Goal: Information Seeking & Learning: Check status

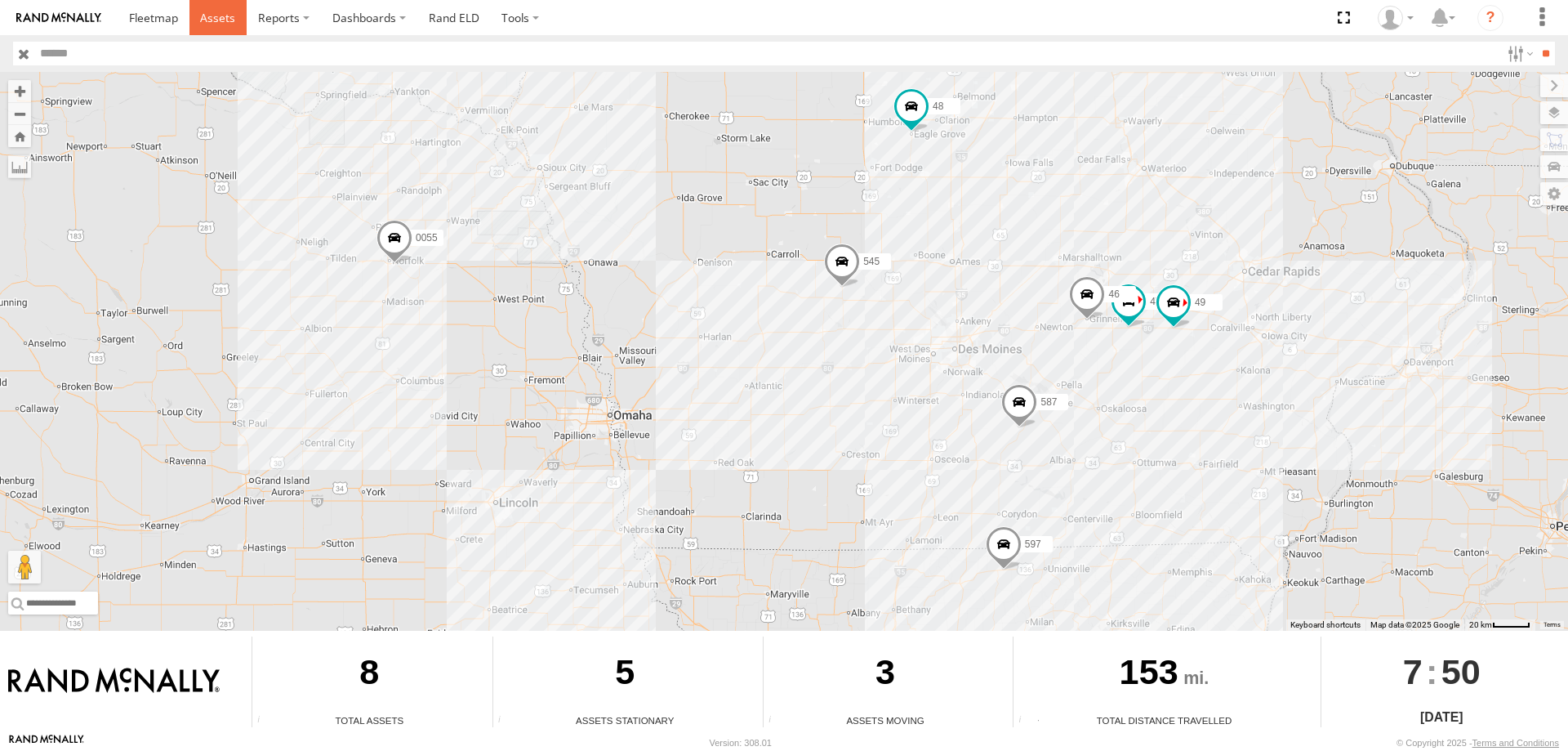
click at [214, 22] on span at bounding box center [217, 17] width 35 height 15
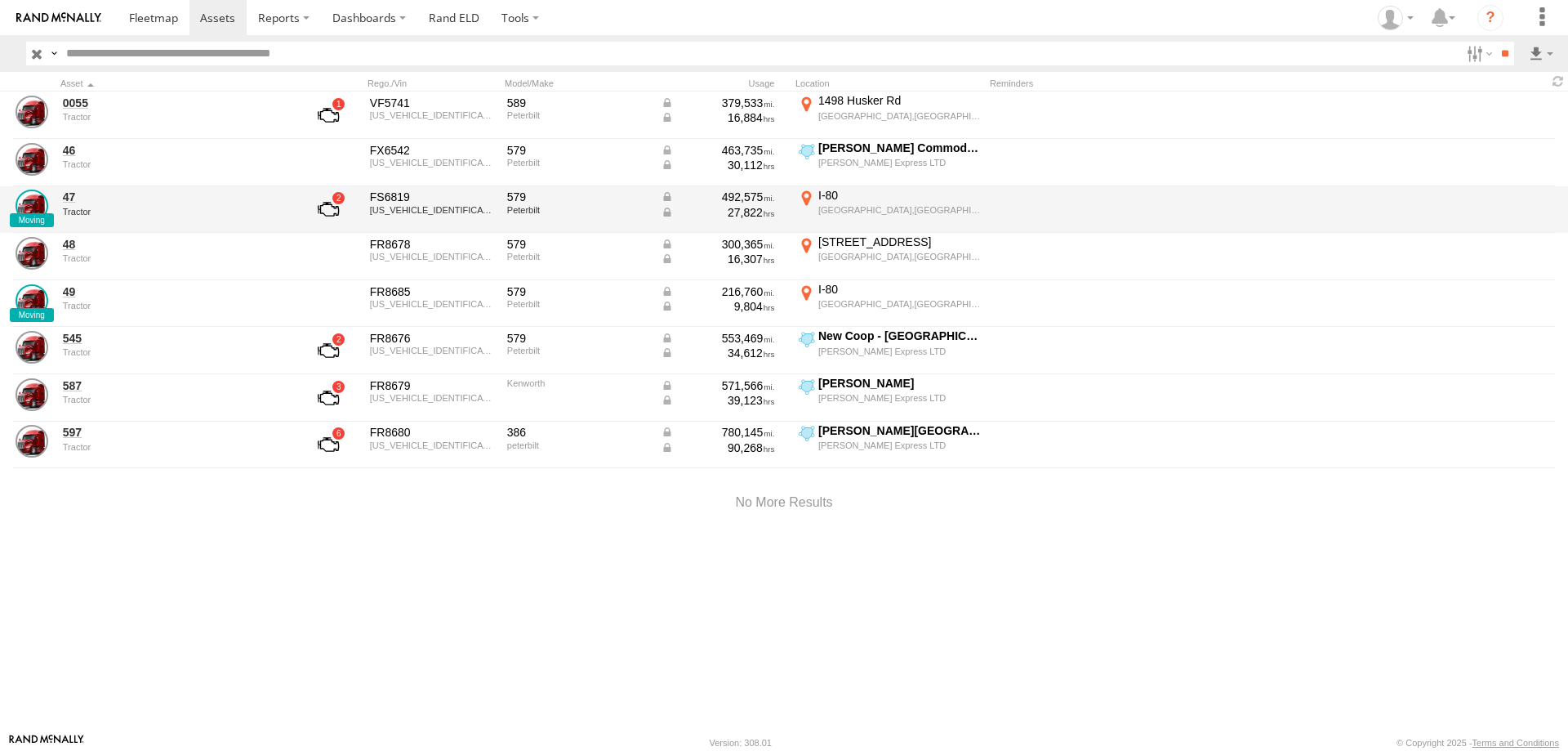
click at [331, 209] on link at bounding box center [328, 210] width 60 height 40
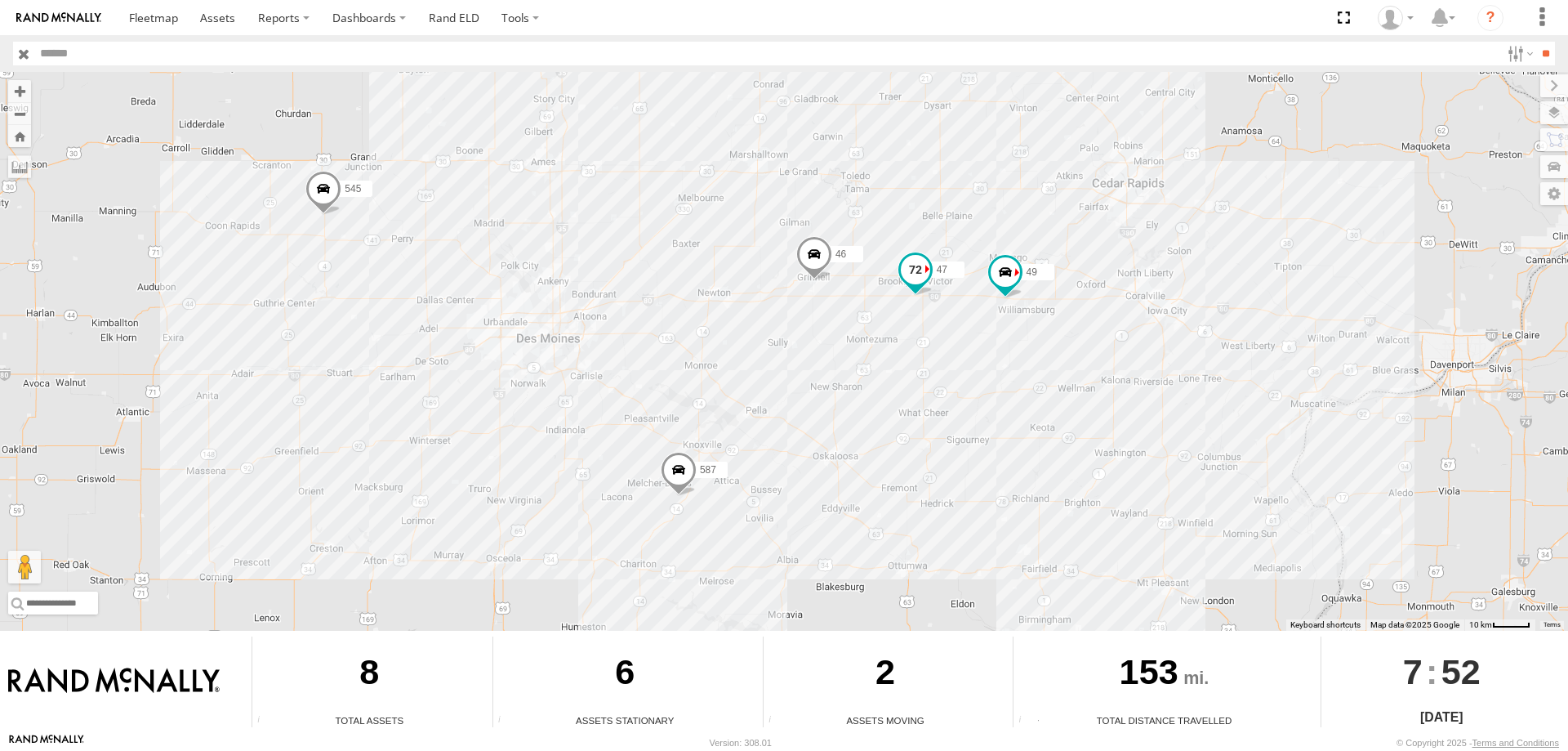
click at [915, 270] on span at bounding box center [915, 270] width 29 height 29
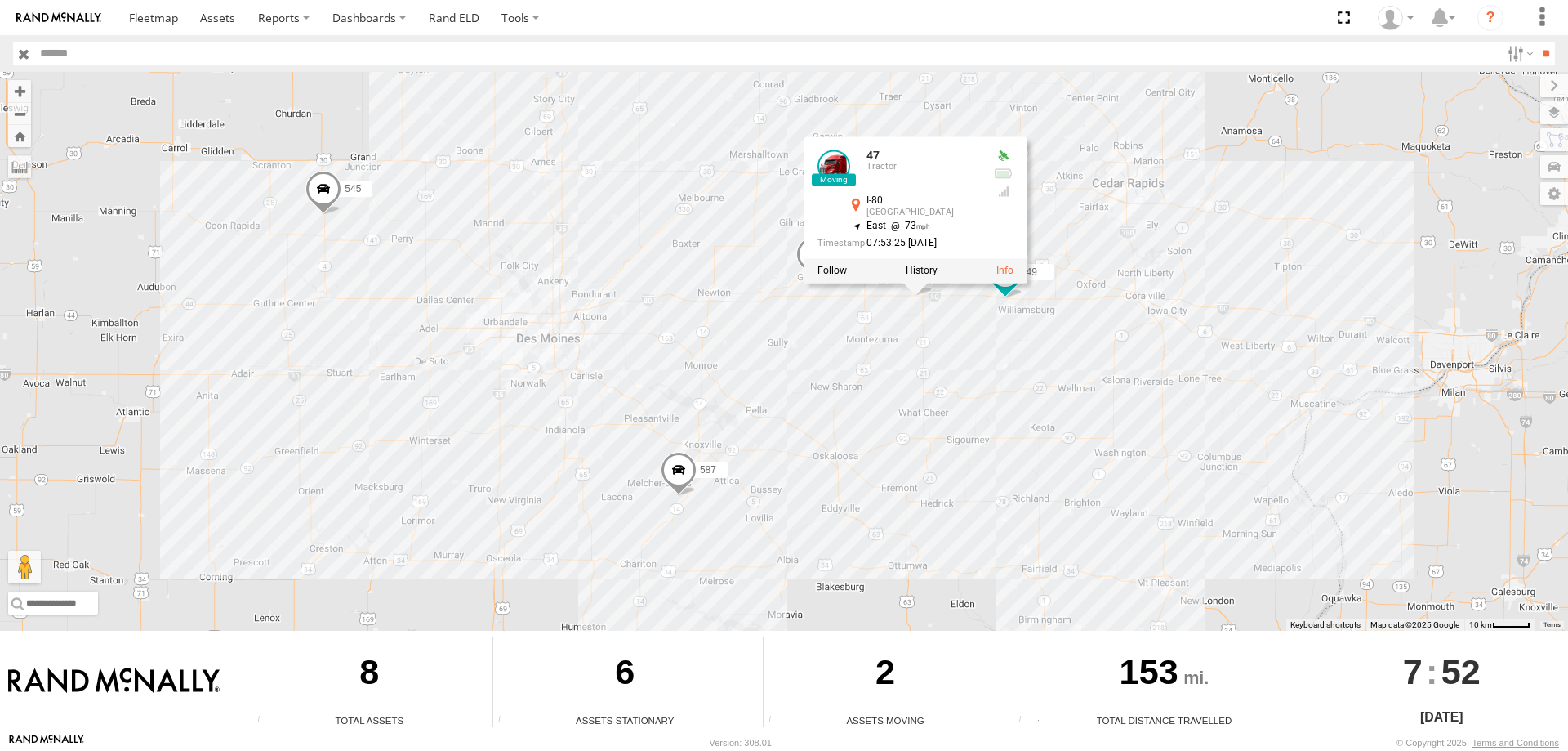
click at [912, 320] on div "545 0055 48 47 46 49 597 587 47 Tractor I-80 Brooklyn 41.69579 , -92.38228 East…" at bounding box center [784, 351] width 1568 height 559
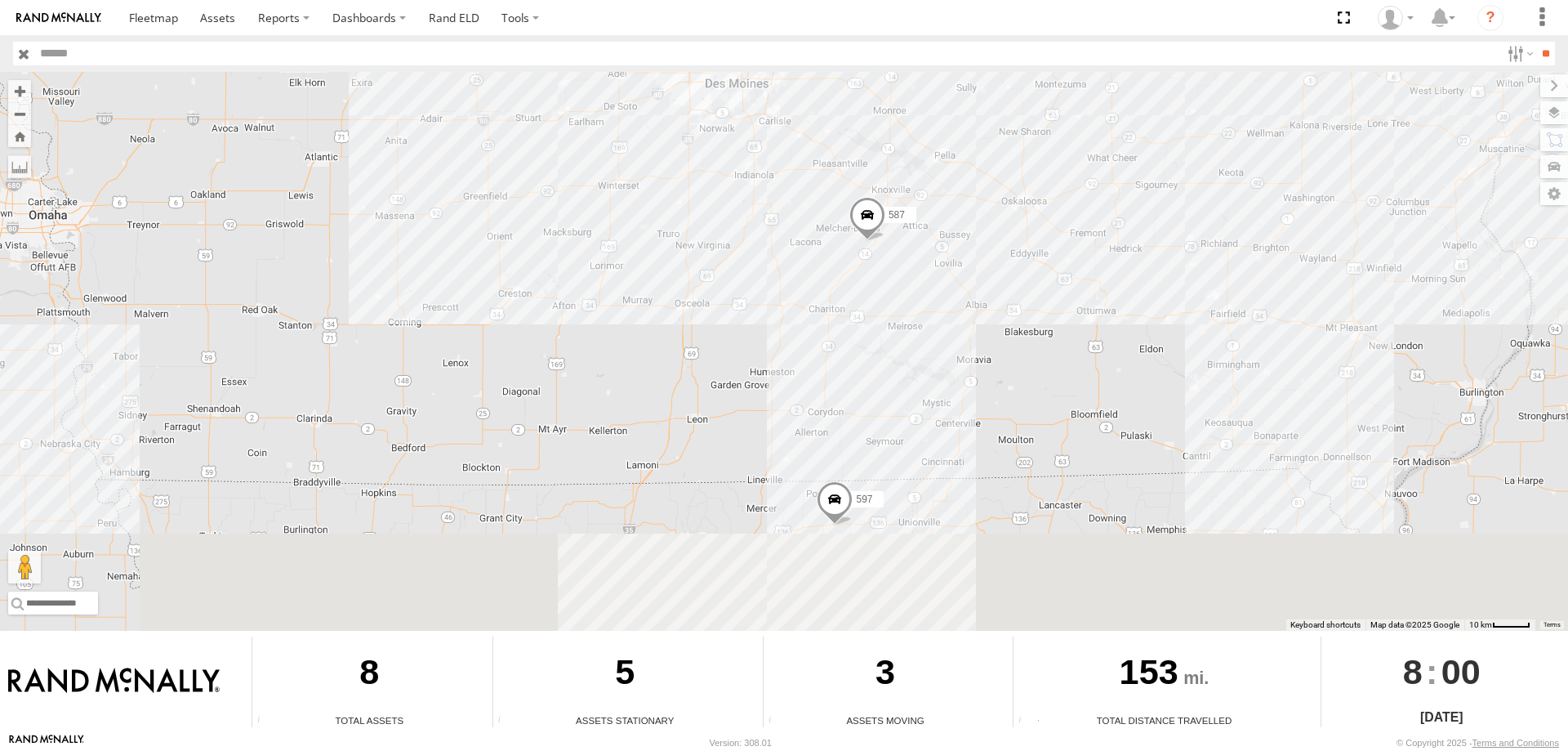
drag, startPoint x: 1013, startPoint y: 332, endPoint x: 965, endPoint y: 205, distance: 135.8
click at [965, 205] on div "545 0055 48 47 46 49 597 587" at bounding box center [784, 351] width 1568 height 559
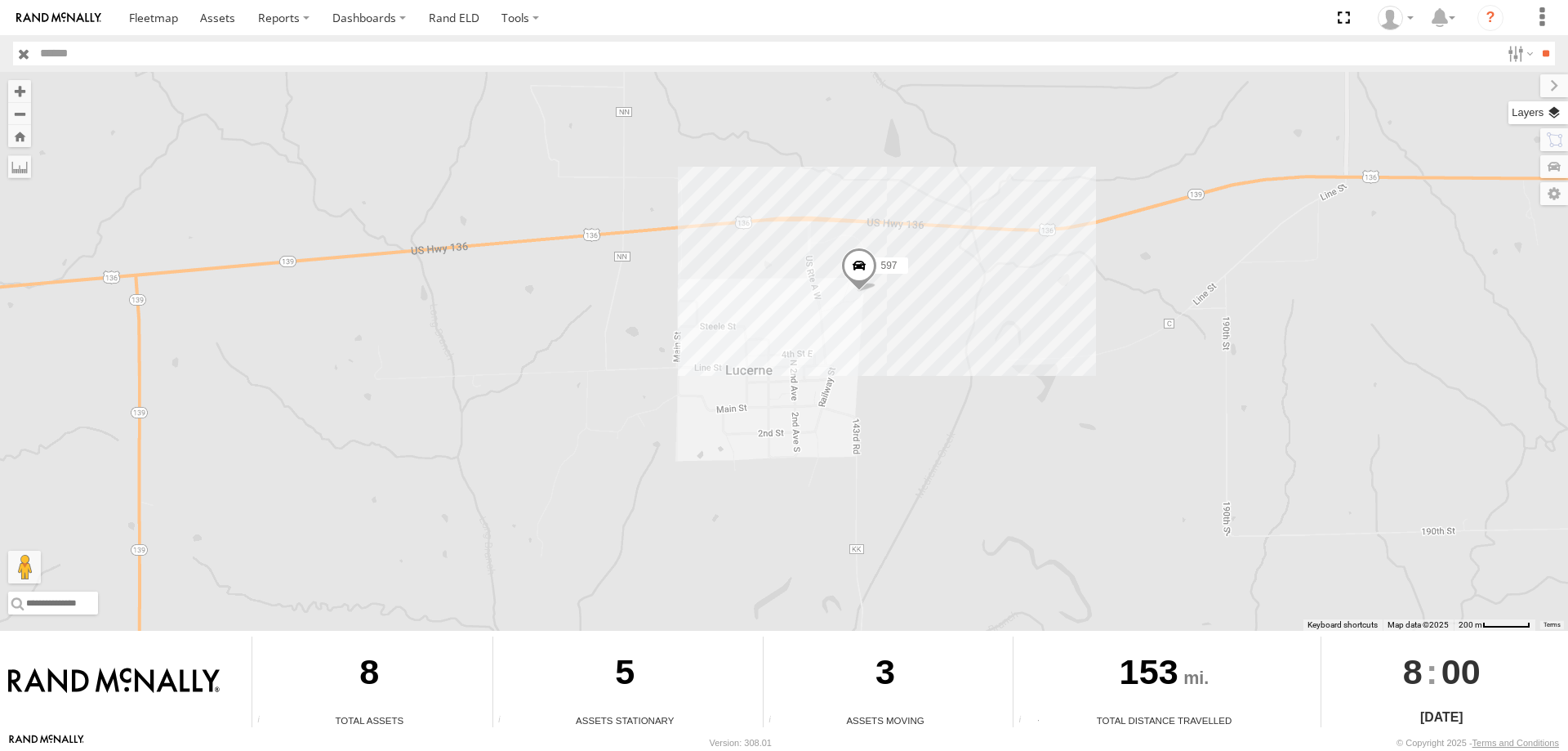
click at [1550, 108] on label at bounding box center [1538, 113] width 59 height 23
click at [0, 0] on span "Basemaps" at bounding box center [0, 0] width 0 height 0
click at [0, 0] on span "Satellite + Roadmap" at bounding box center [0, 0] width 0 height 0
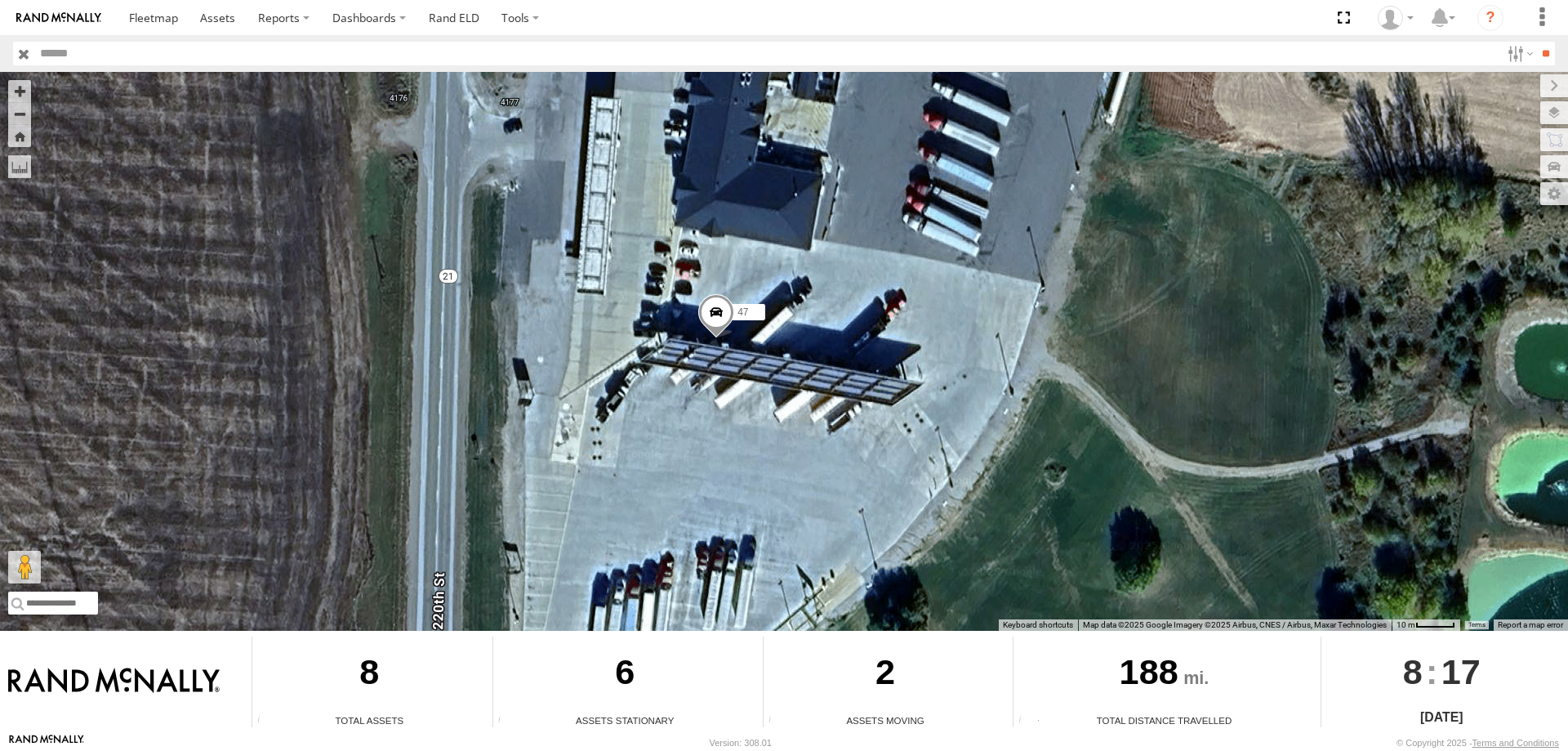
click at [718, 319] on span at bounding box center [716, 315] width 36 height 44
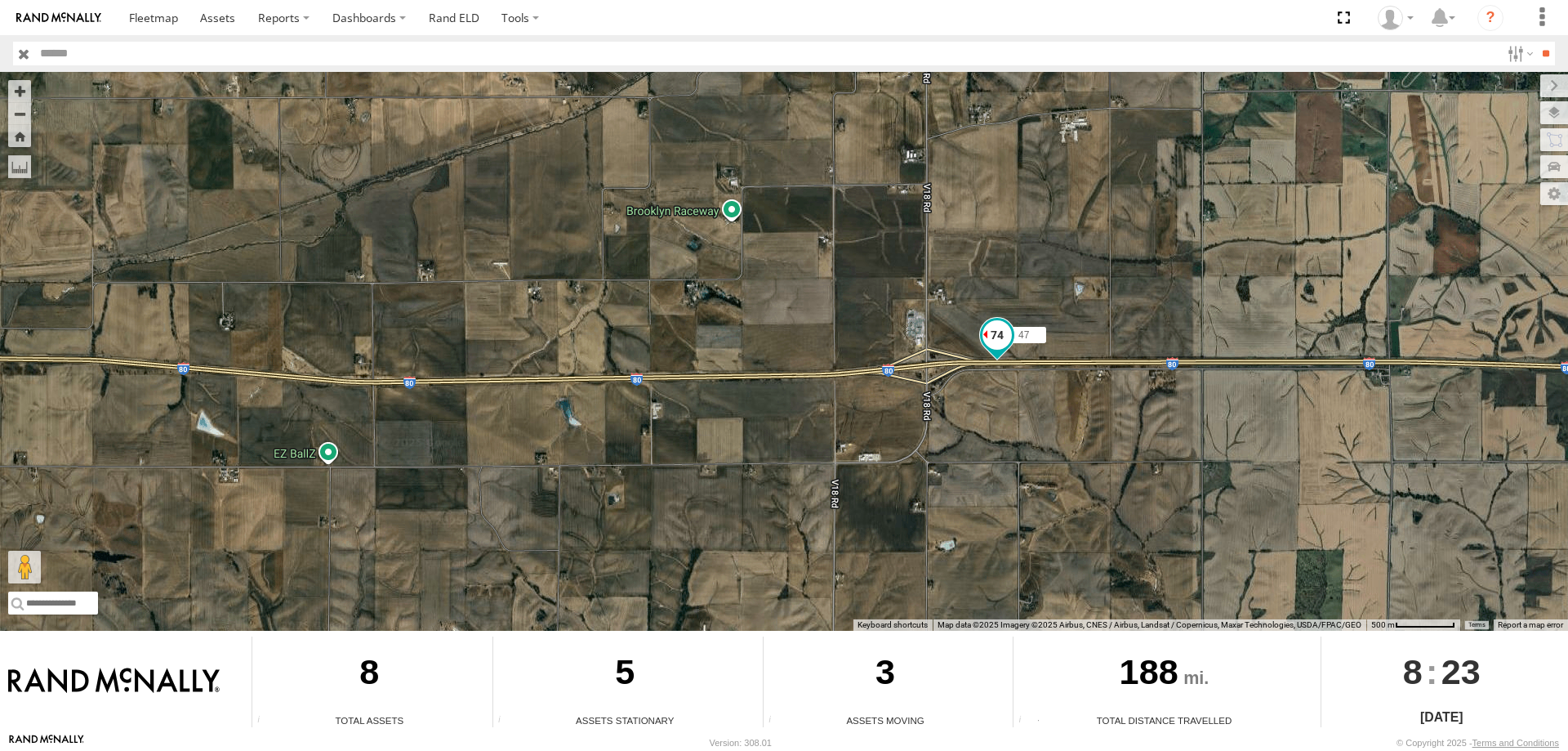
click at [986, 333] on span at bounding box center [997, 335] width 29 height 29
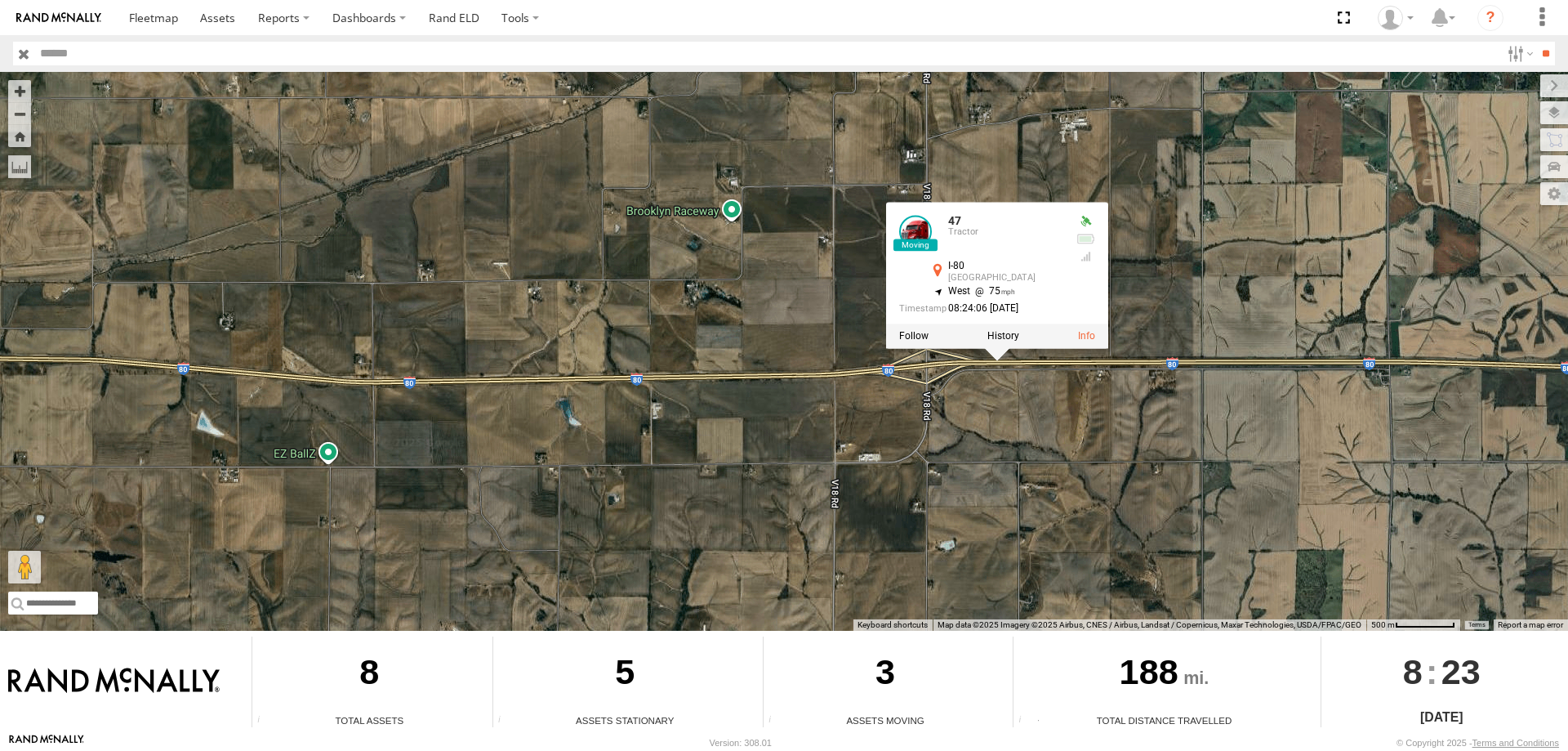
click at [1156, 437] on div "545 0055 48 47 46 49 597 587 47 Tractor I-80 Brooklyn 41.69627 , -92.43784 West…" at bounding box center [784, 351] width 1568 height 559
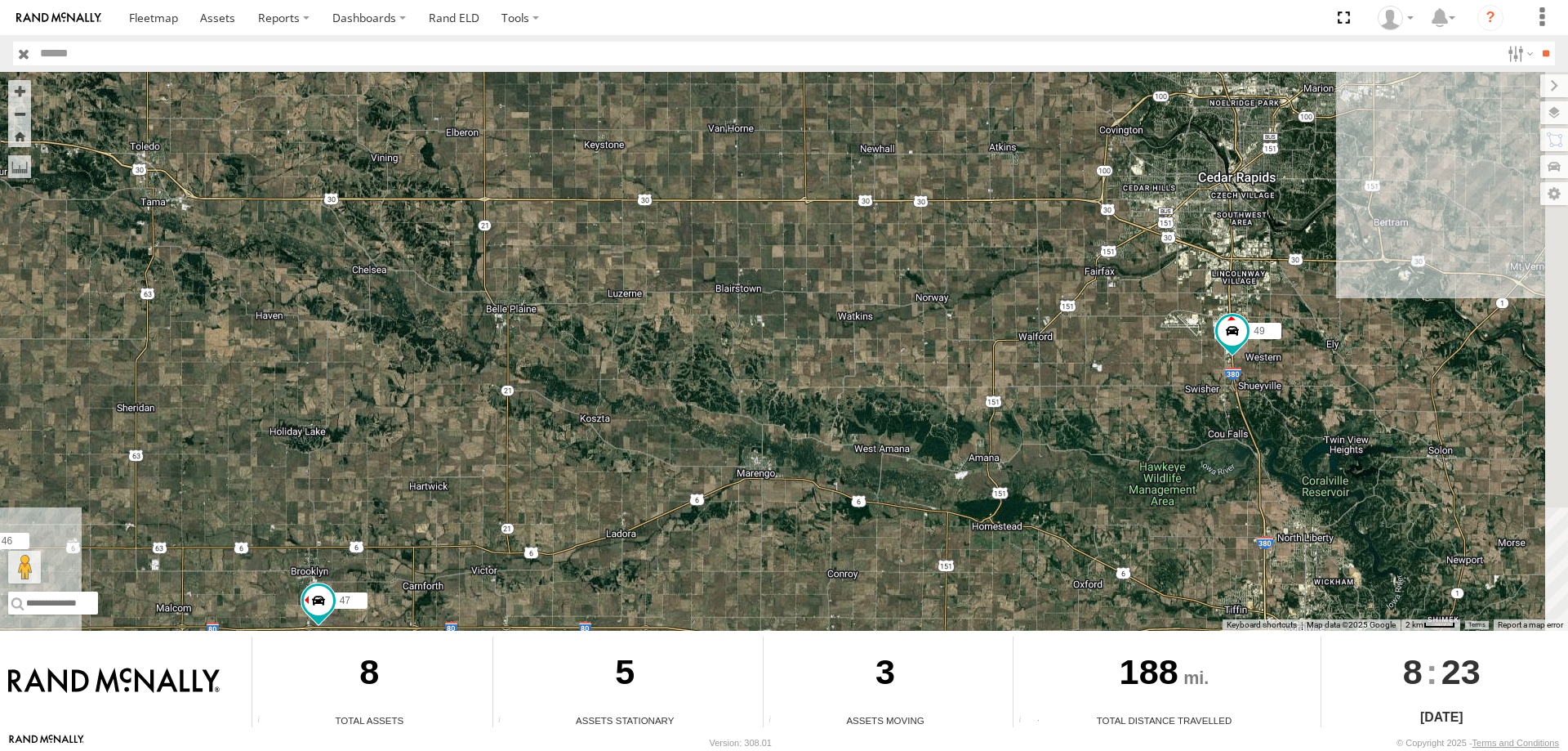
drag, startPoint x: 1387, startPoint y: 406, endPoint x: 1243, endPoint y: 417, distance: 144.4
click at [1247, 420] on div "545 0055 48 47 46 49 597 587" at bounding box center [784, 351] width 1568 height 559
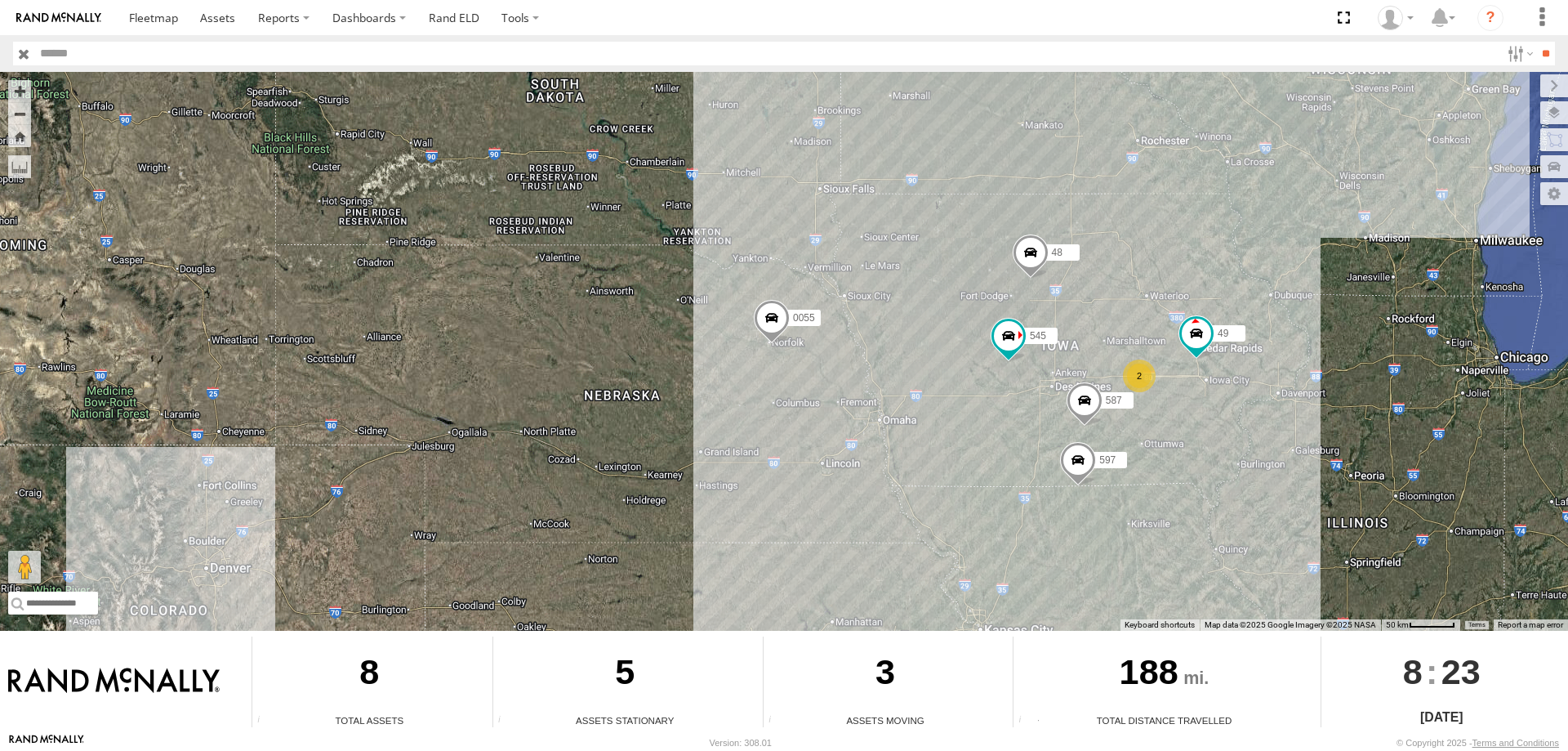
click at [767, 316] on span at bounding box center [772, 321] width 36 height 44
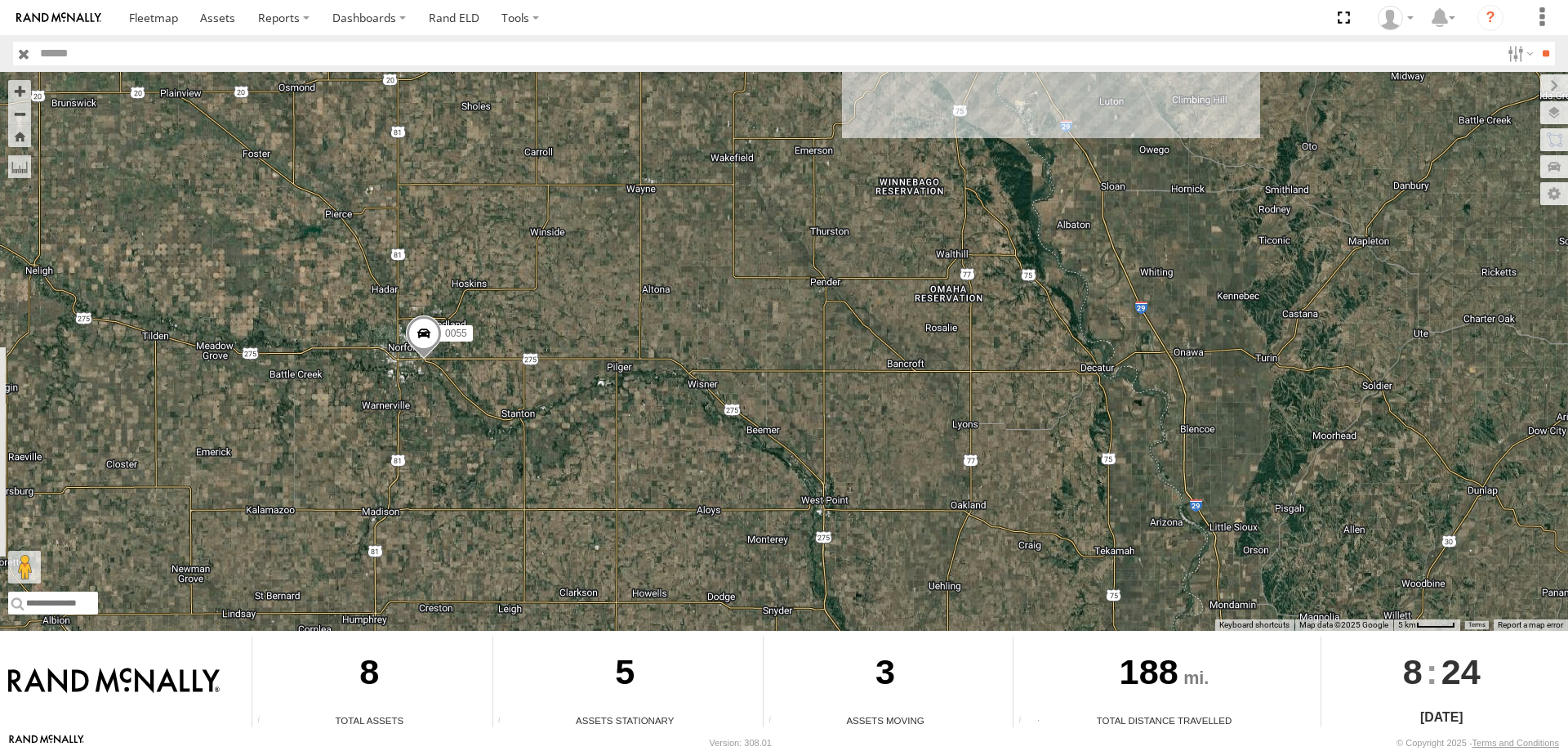
drag, startPoint x: 412, startPoint y: 289, endPoint x: 424, endPoint y: 289, distance: 12.0
click at [424, 289] on div "545 0055 48 47 46 49 597 587" at bounding box center [784, 351] width 1568 height 559
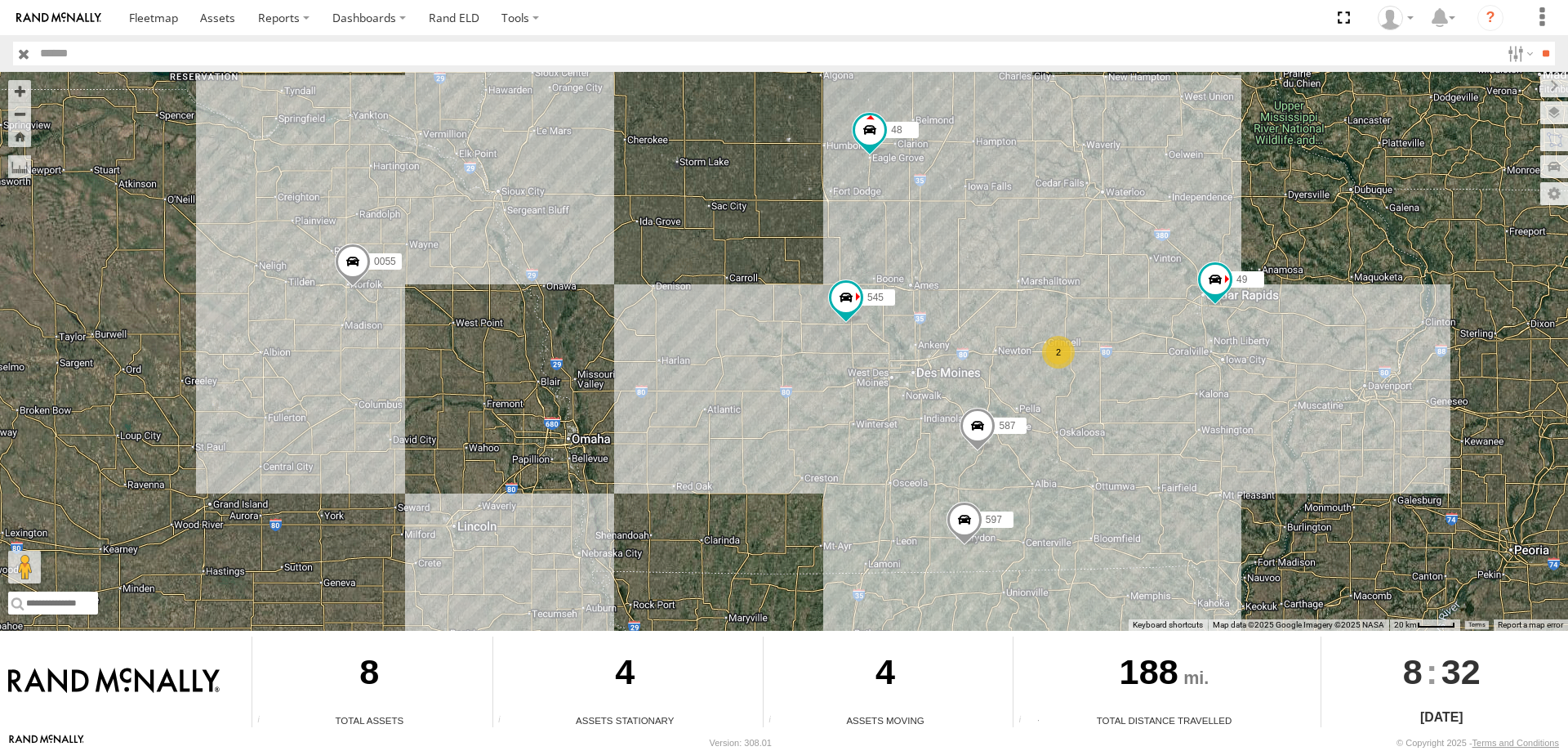
click at [857, 304] on div "545 0055 48 2 49 597 587" at bounding box center [784, 351] width 1568 height 559
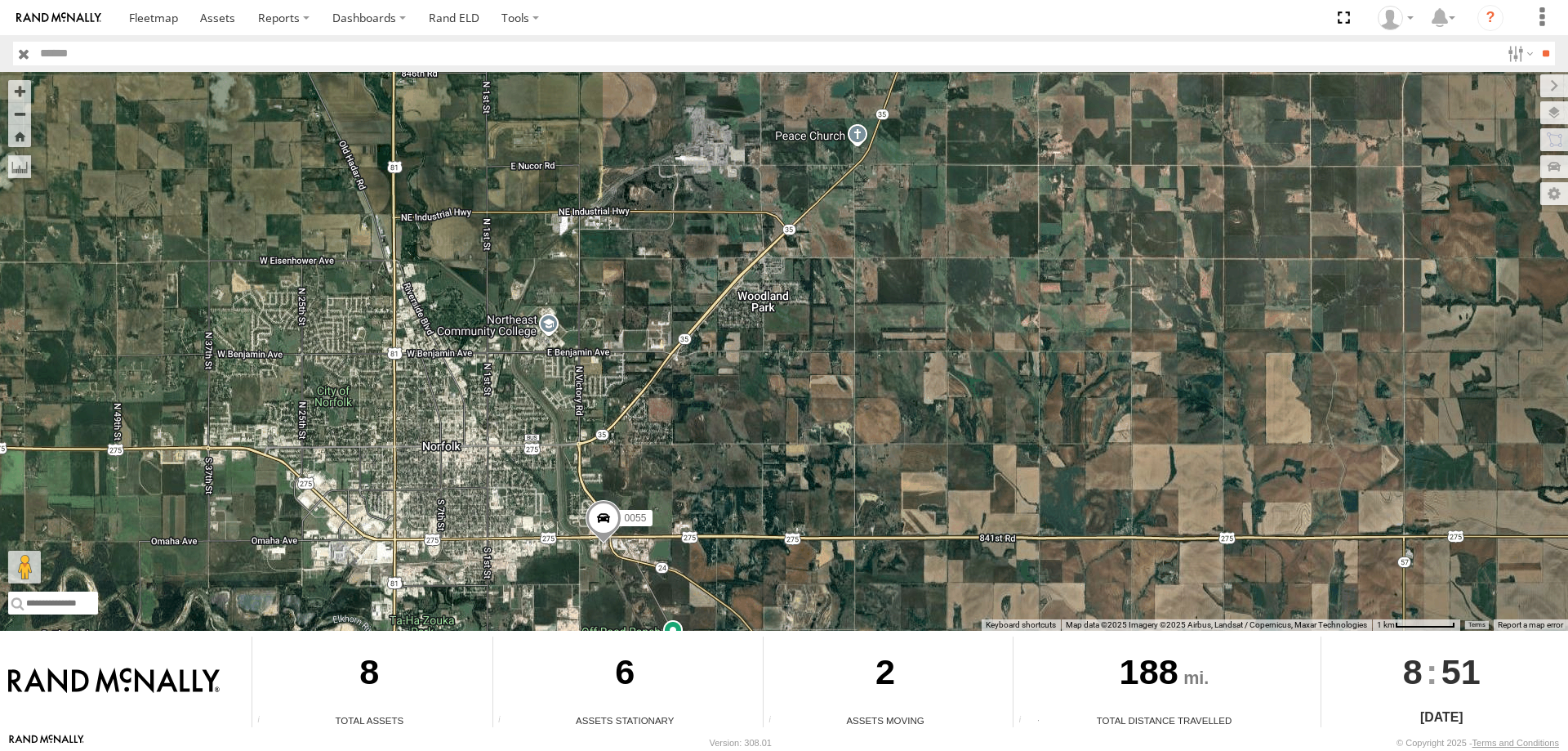
drag, startPoint x: 744, startPoint y: 454, endPoint x: 707, endPoint y: 308, distance: 150.6
click at [707, 308] on div "545 0055 48 49" at bounding box center [784, 351] width 1568 height 559
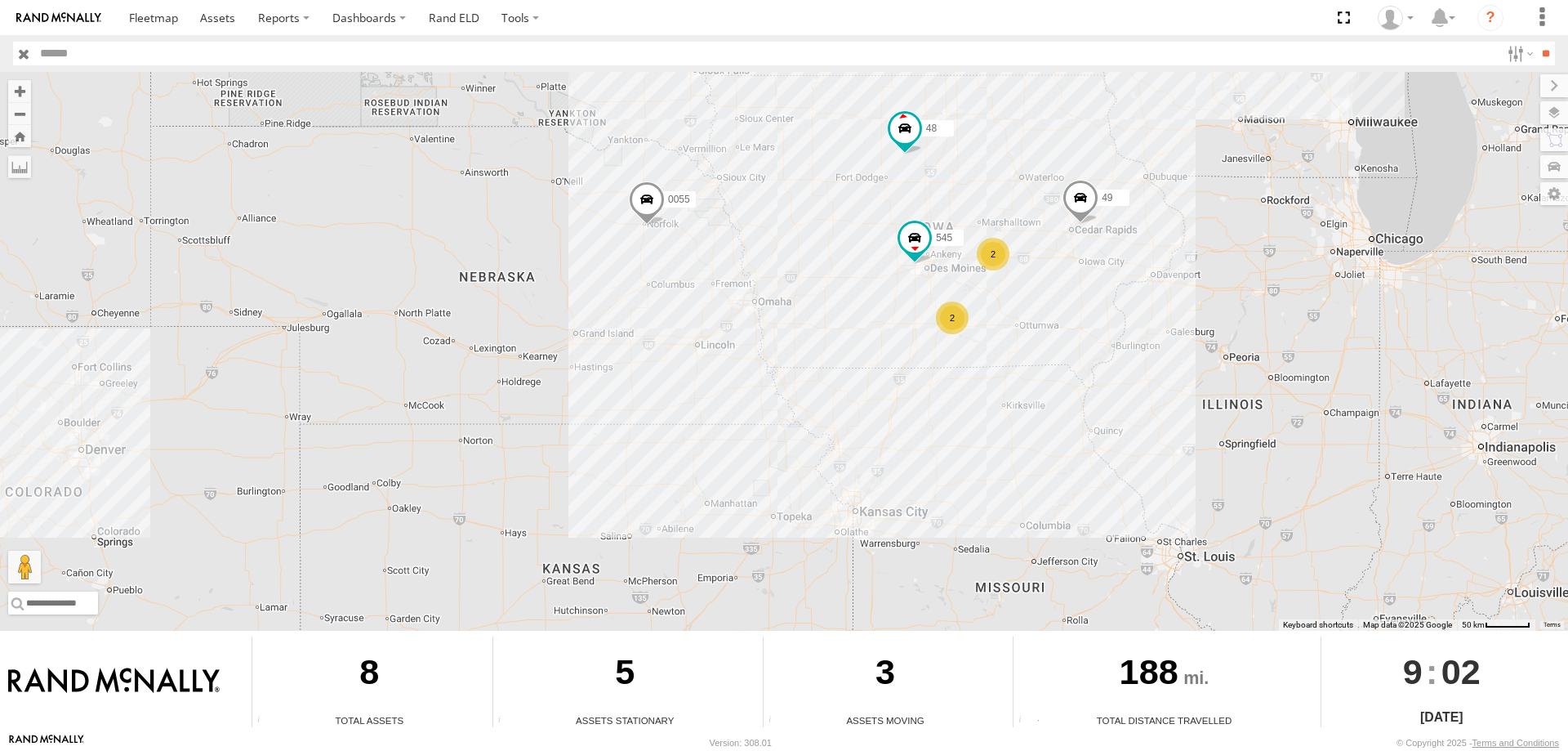
drag, startPoint x: 831, startPoint y: 411, endPoint x: 920, endPoint y: 320, distance: 127.3
click at [920, 320] on div "545 0055 48 49 2 2" at bounding box center [784, 351] width 1568 height 559
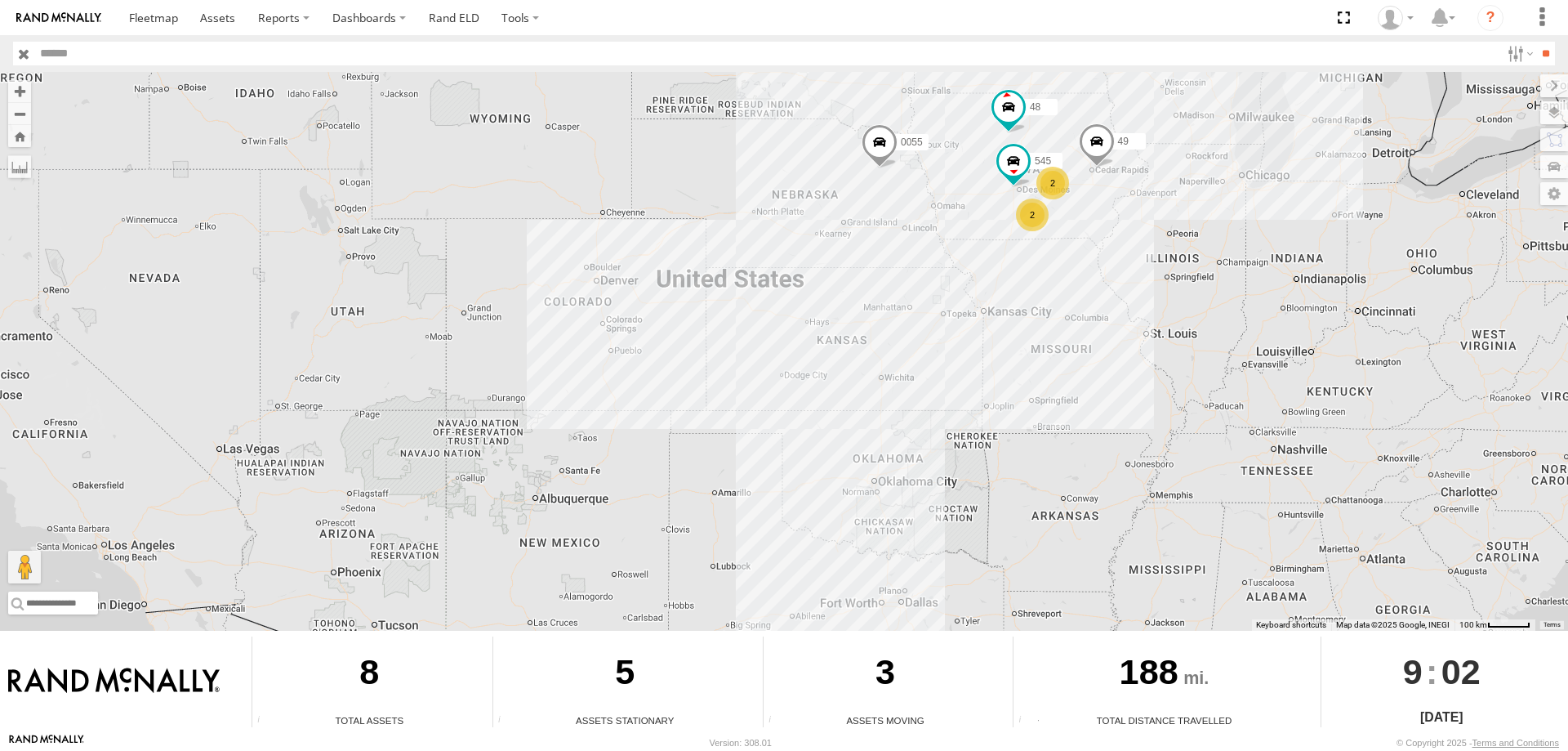
click at [875, 308] on div "545 0055 48 49 2 2" at bounding box center [784, 351] width 1568 height 559
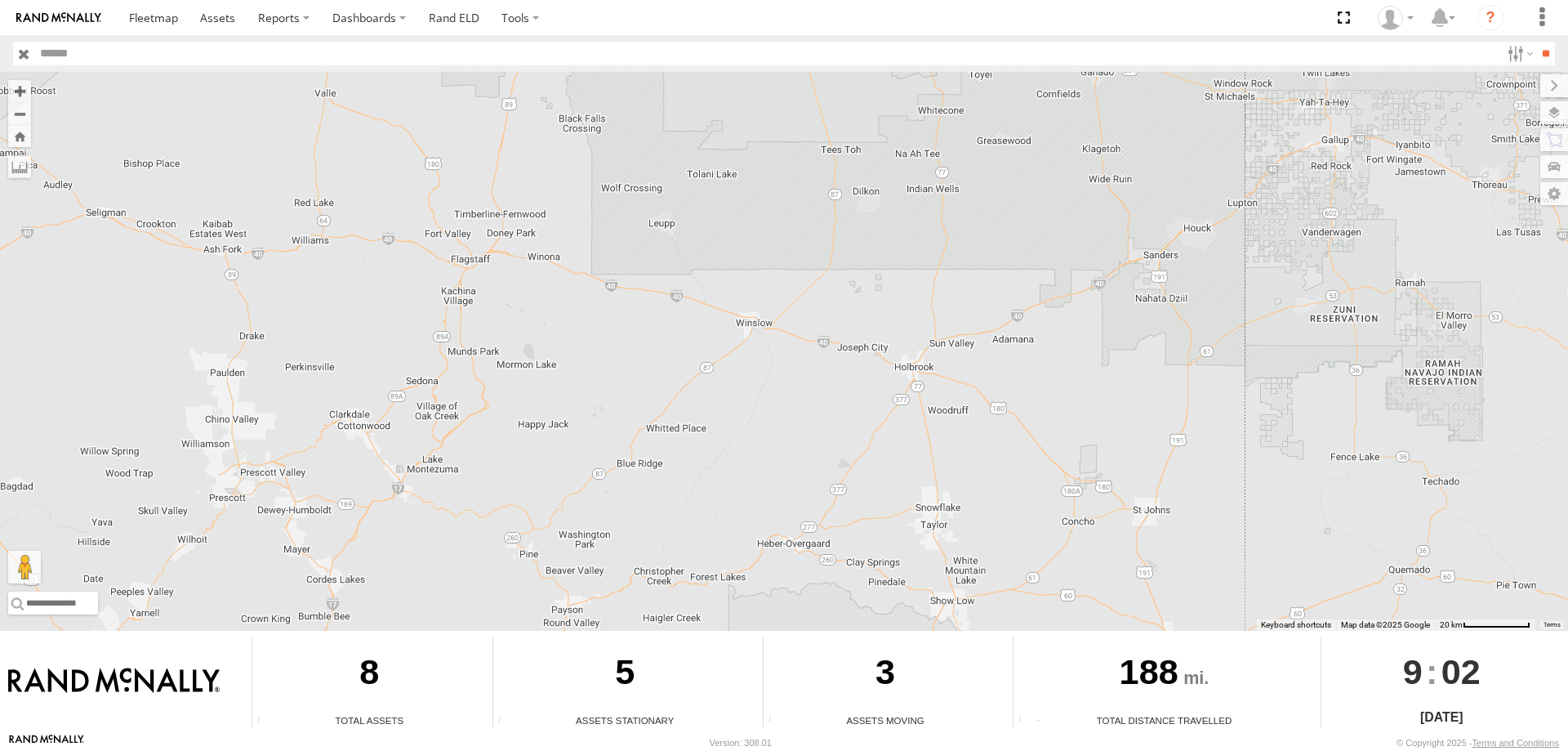
drag, startPoint x: 634, startPoint y: 361, endPoint x: 675, endPoint y: 361, distance: 41.0
click at [661, 361] on div "0055 48 49 545" at bounding box center [784, 351] width 1568 height 559
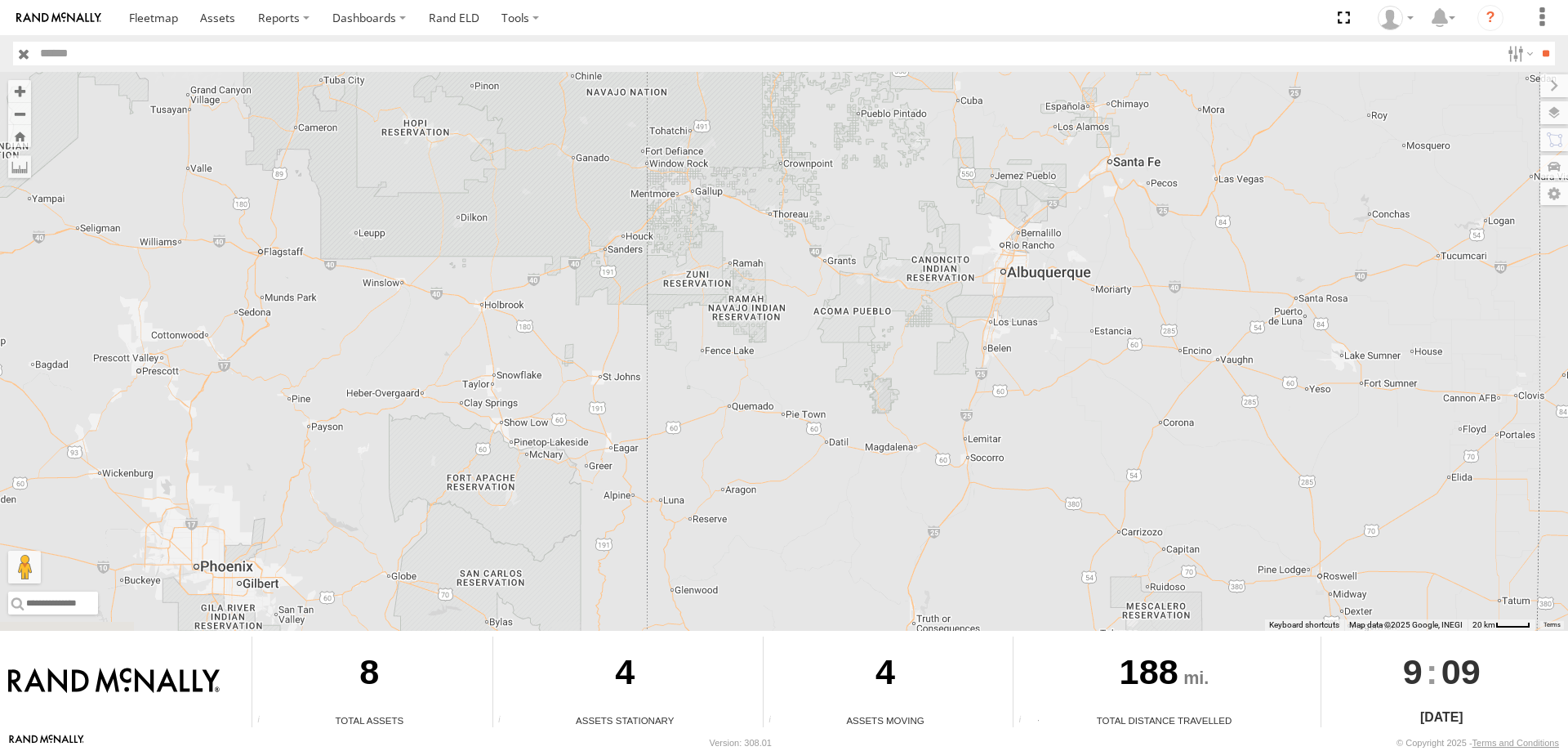
drag, startPoint x: 265, startPoint y: 373, endPoint x: 619, endPoint y: 367, distance: 354.1
click at [619, 367] on div at bounding box center [784, 351] width 1568 height 559
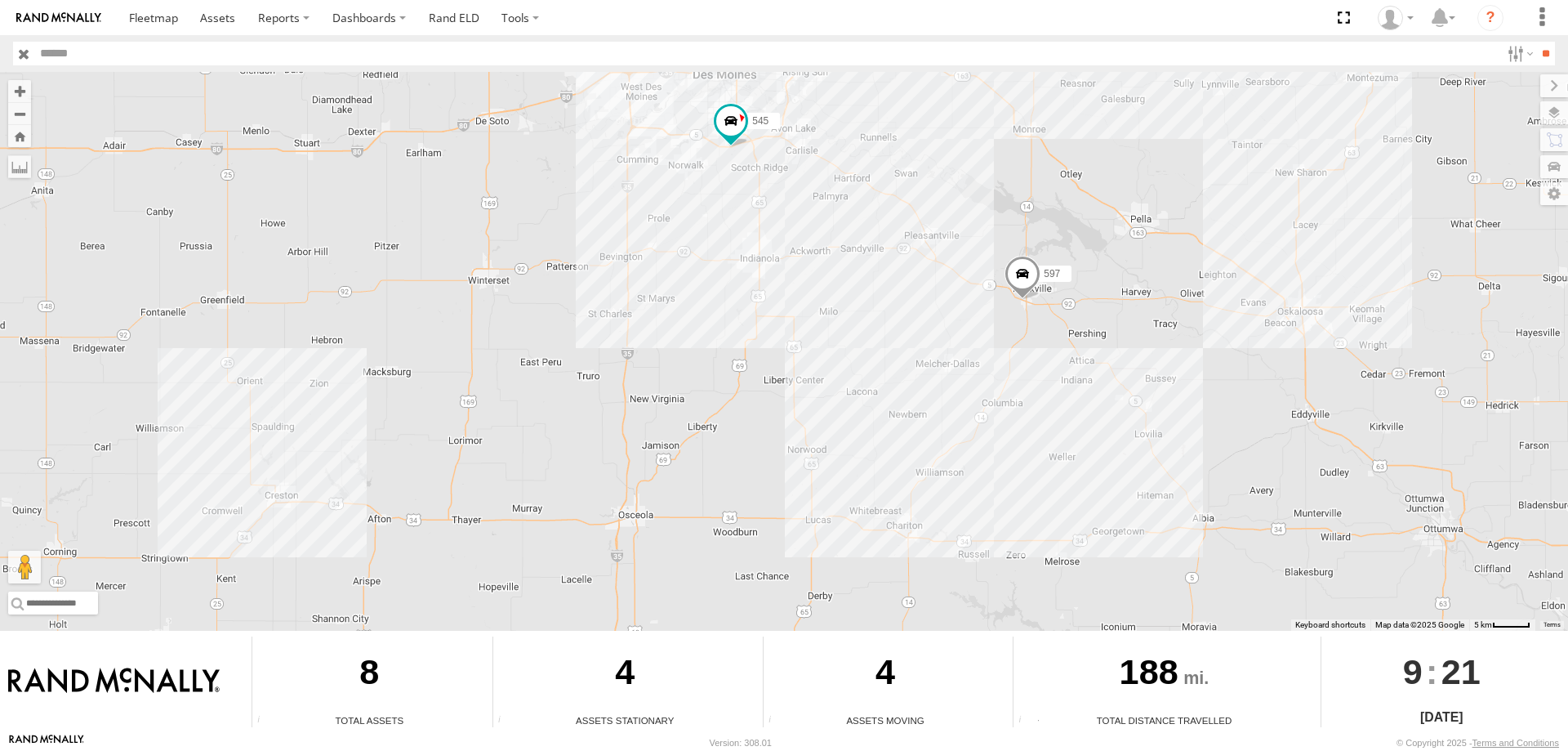
drag, startPoint x: 979, startPoint y: 523, endPoint x: 883, endPoint y: 241, distance: 297.9
click at [883, 241] on div "545 0055 48 49 47 46 597" at bounding box center [784, 351] width 1568 height 559
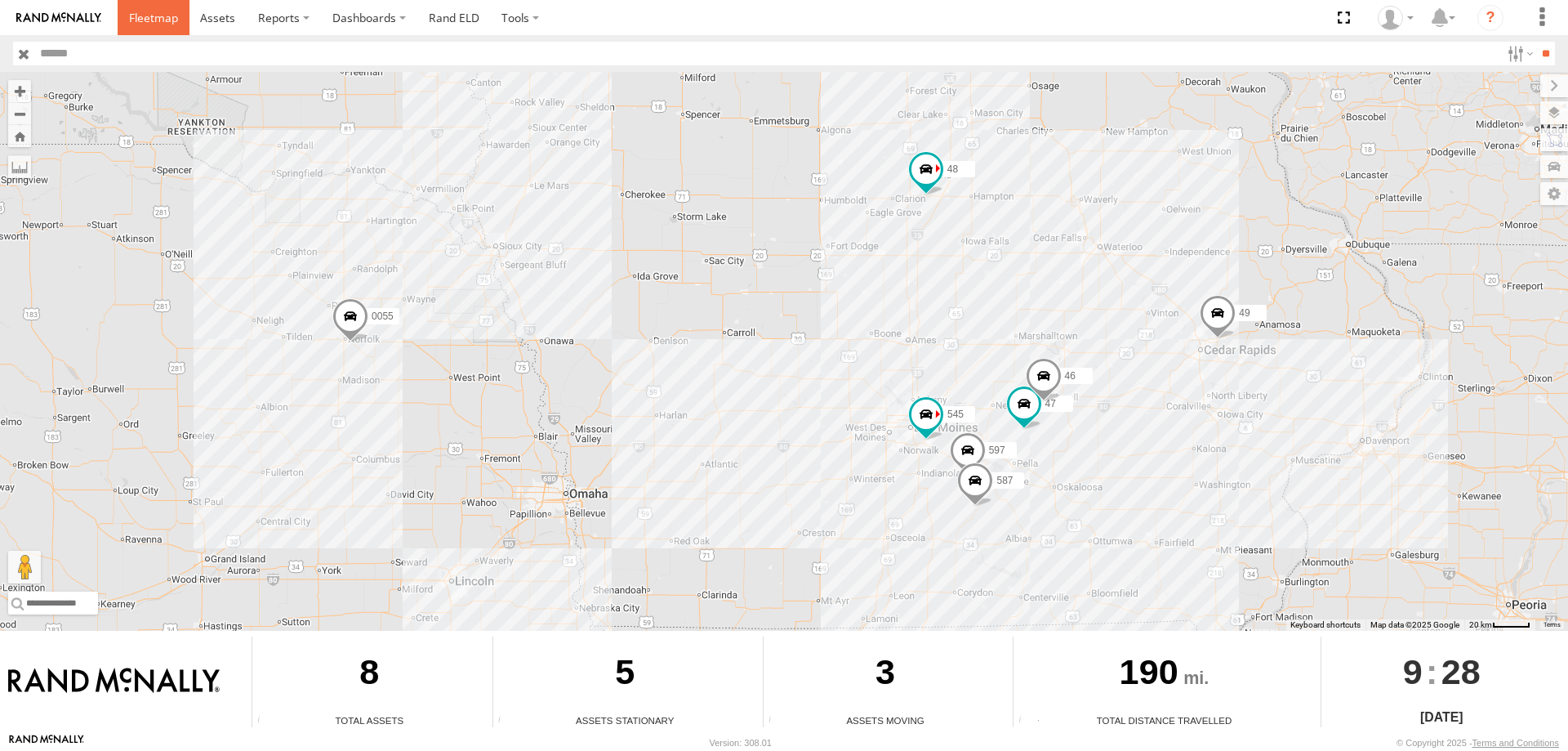
click at [164, 4] on link at bounding box center [154, 17] width 72 height 35
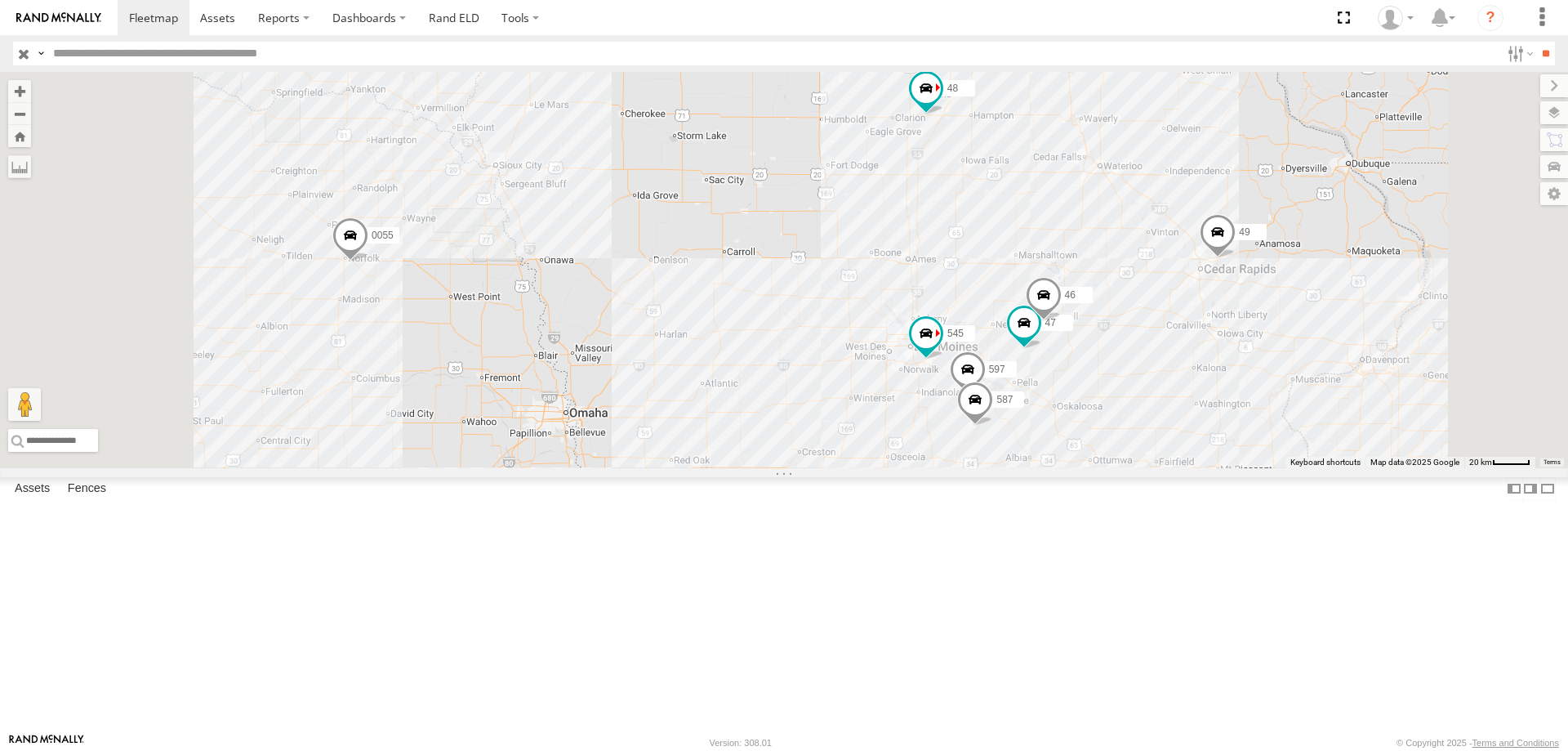
click at [0, 0] on div "47" at bounding box center [0, 0] width 0 height 0
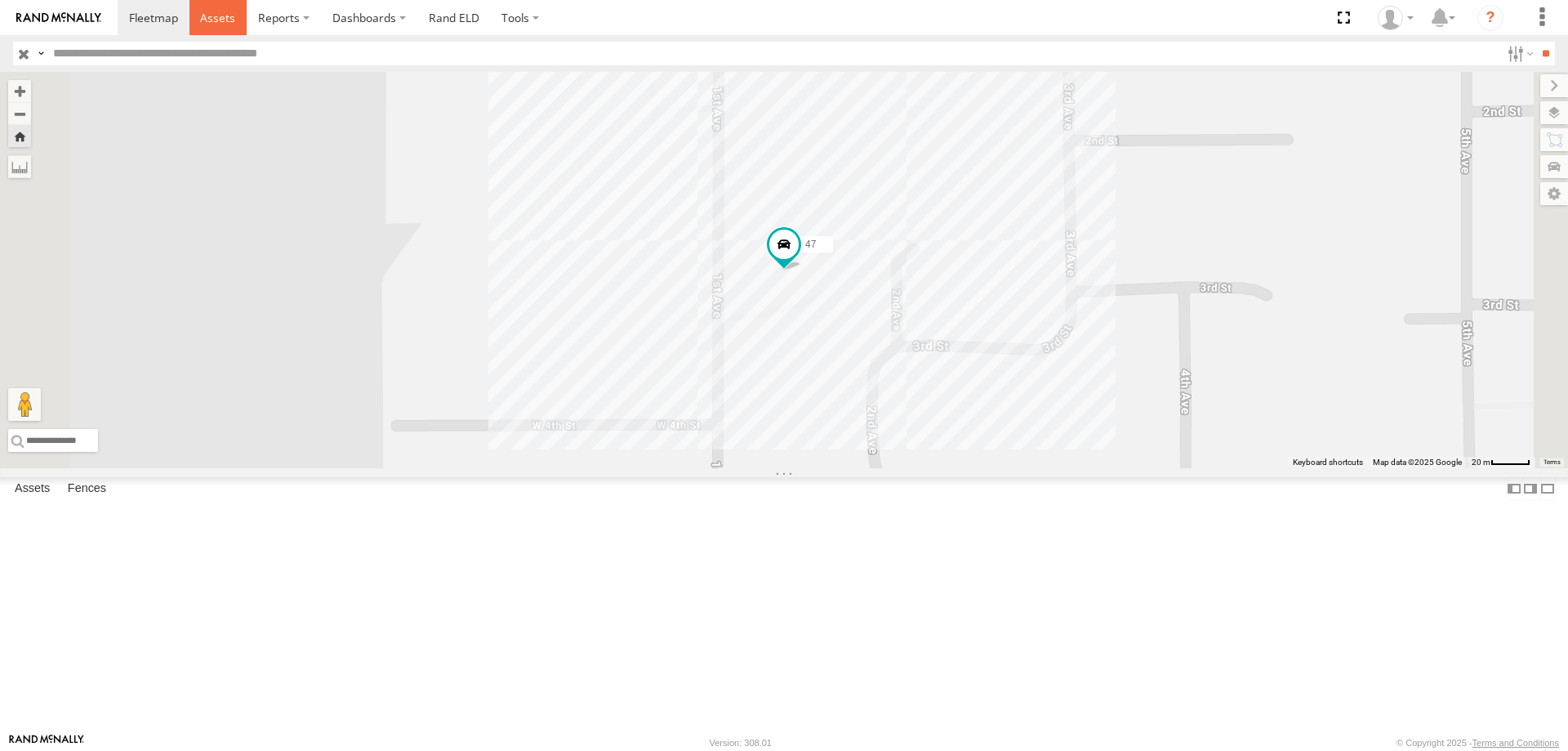
click at [225, 17] on span at bounding box center [217, 17] width 35 height 15
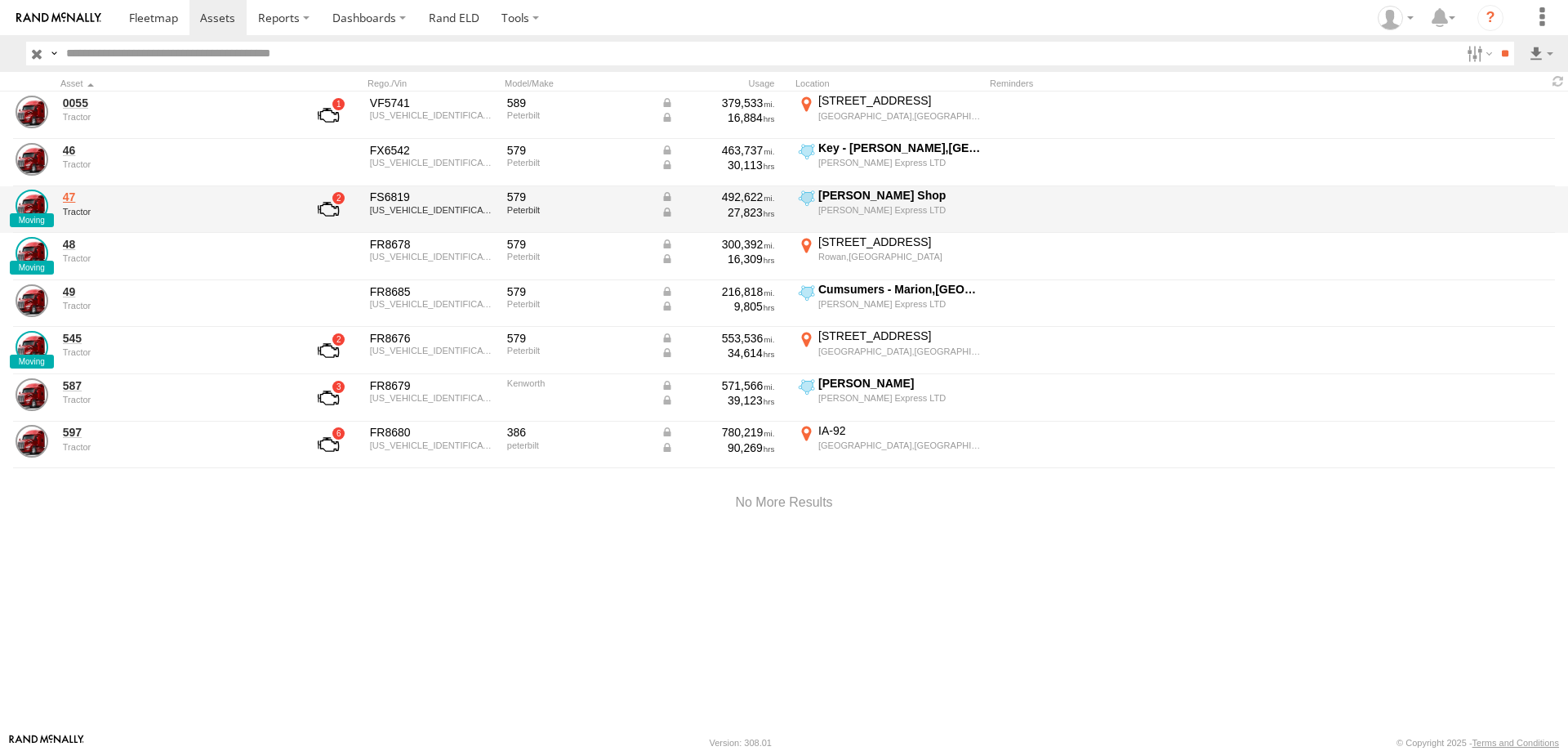
click at [76, 201] on link "47" at bounding box center [174, 197] width 224 height 15
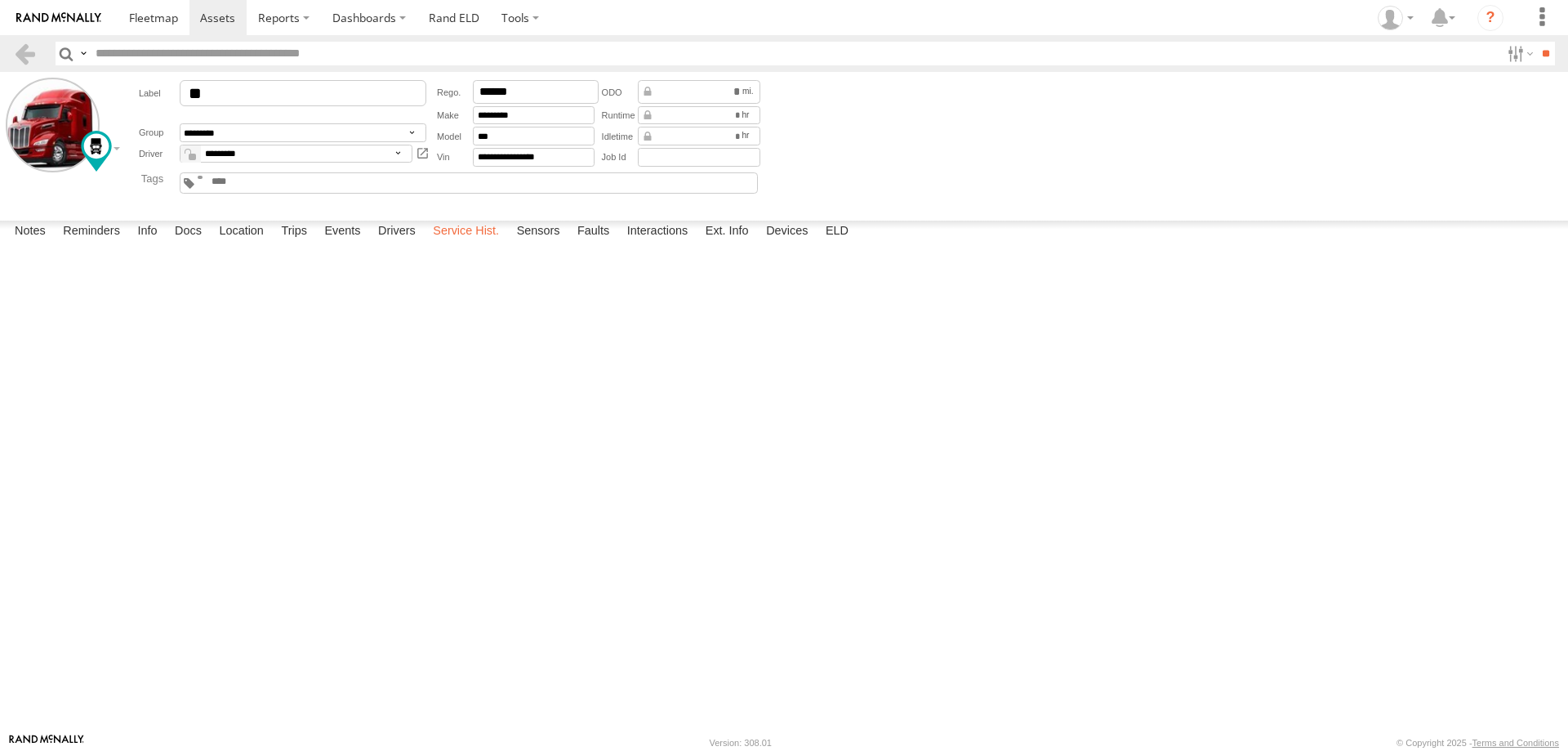
click at [474, 243] on label "Service Hist." at bounding box center [466, 232] width 82 height 23
click at [170, 11] on span at bounding box center [153, 17] width 49 height 15
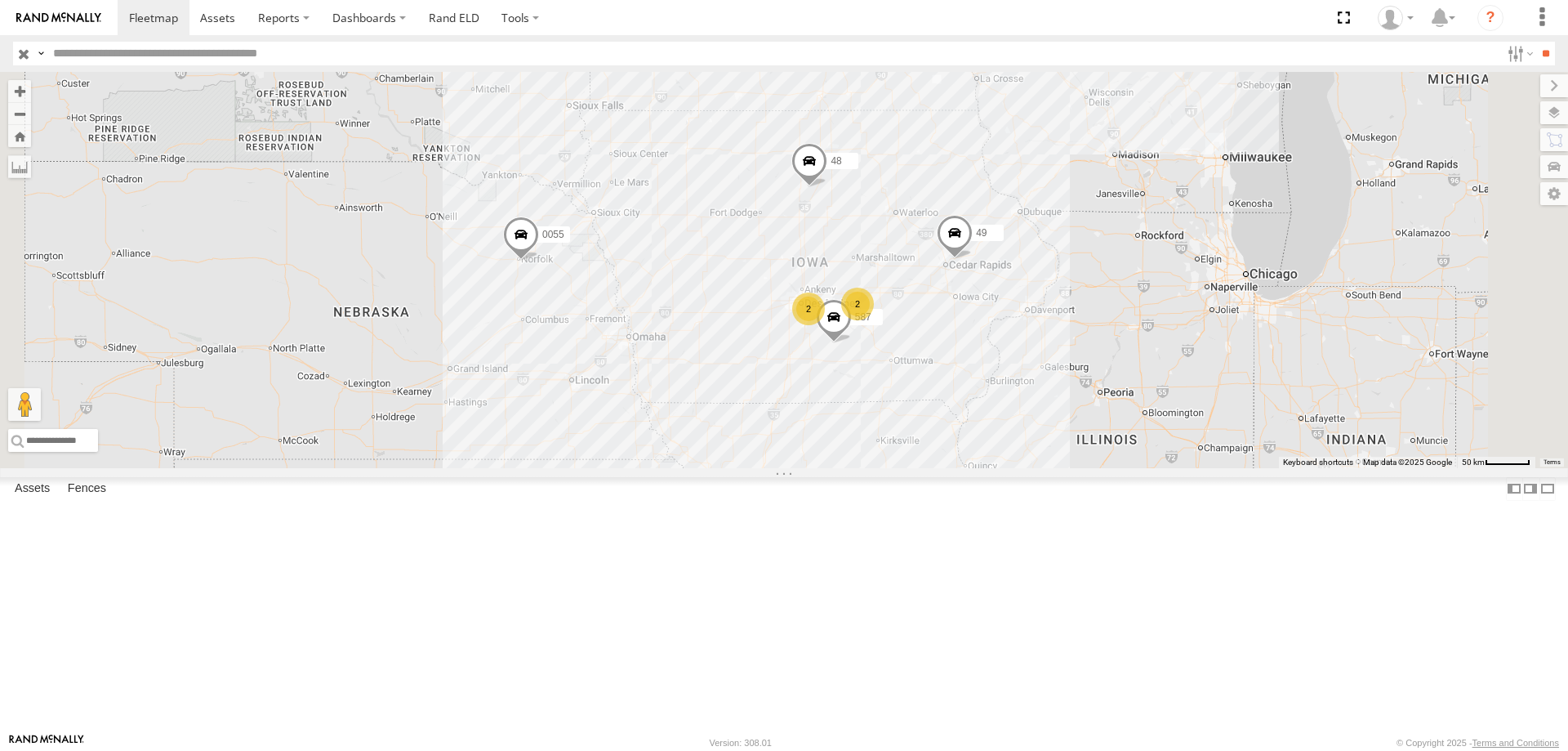
click at [828, 187] on span at bounding box center [810, 164] width 36 height 44
click at [1065, 377] on div "0055 48 49 587 2 2 48 Tractor Highway 3 Rowan 42.74583 , -93.49974 0 09:31:43 […" at bounding box center [784, 270] width 1568 height 396
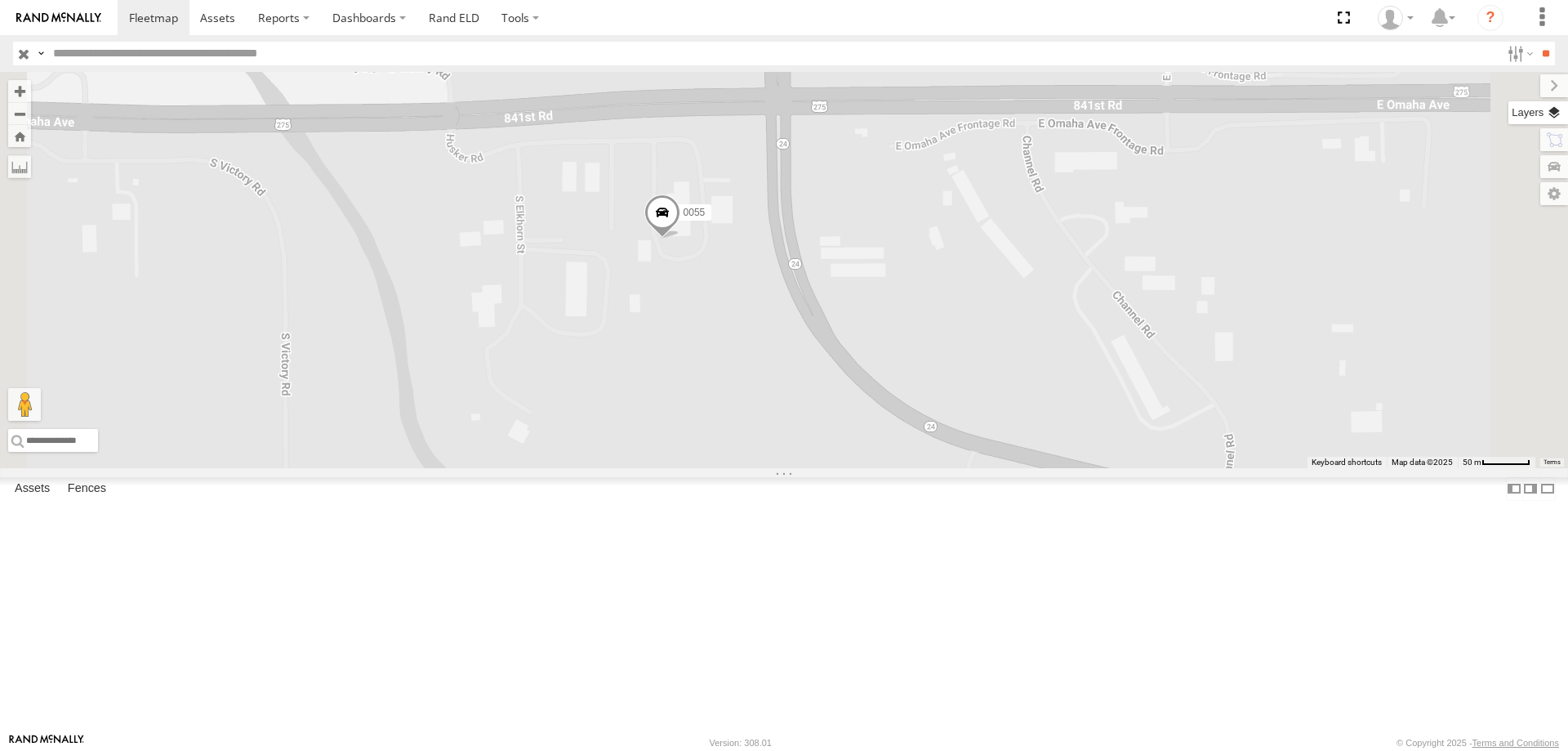
click at [1553, 122] on label at bounding box center [1538, 113] width 59 height 23
click at [0, 0] on span "Basemaps" at bounding box center [0, 0] width 0 height 0
click at [0, 0] on span "Satellite + Roadmap" at bounding box center [0, 0] width 0 height 0
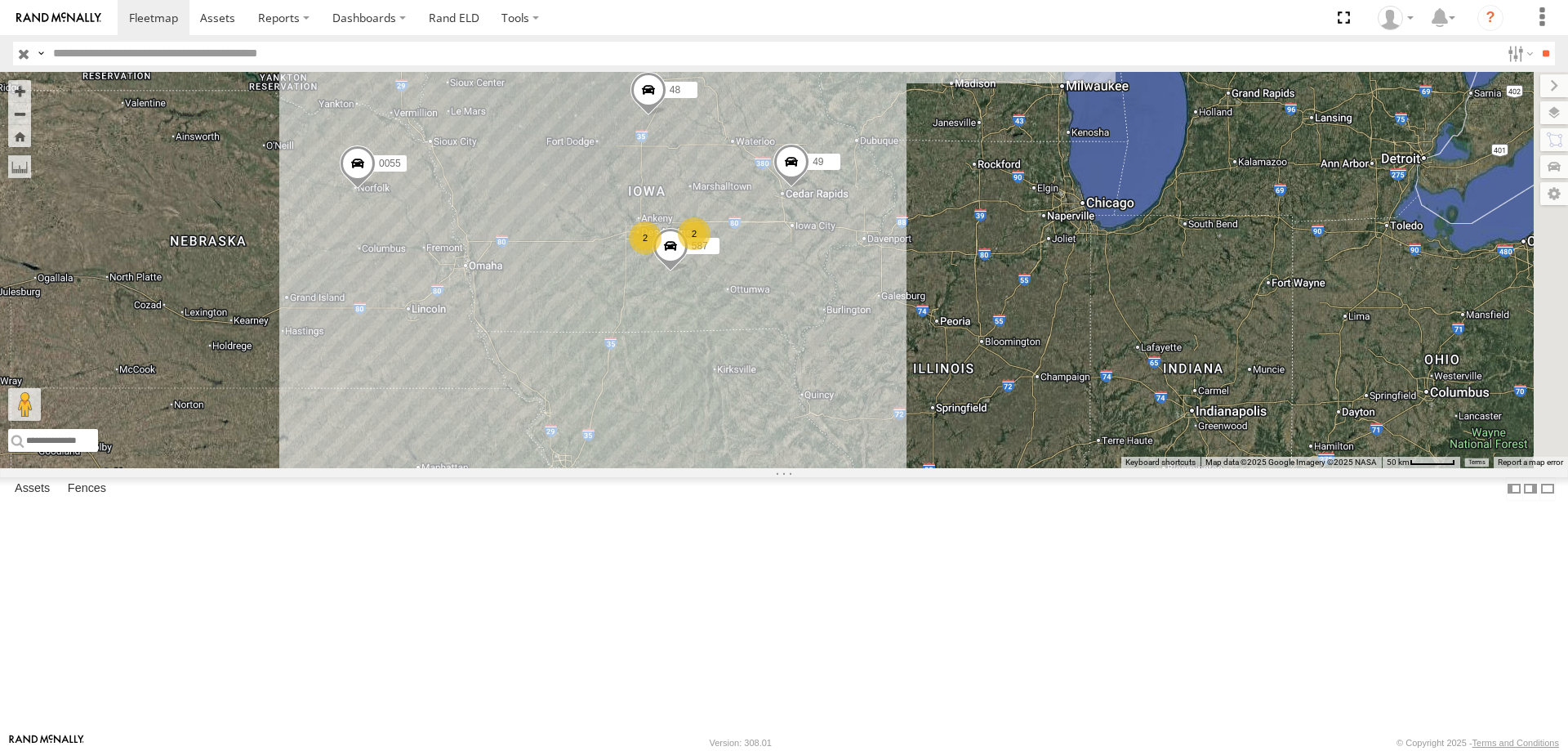
drag, startPoint x: 1076, startPoint y: 350, endPoint x: 896, endPoint y: 299, distance: 187.1
click at [896, 299] on div "0055 48 49 587 2 2" at bounding box center [784, 270] width 1568 height 396
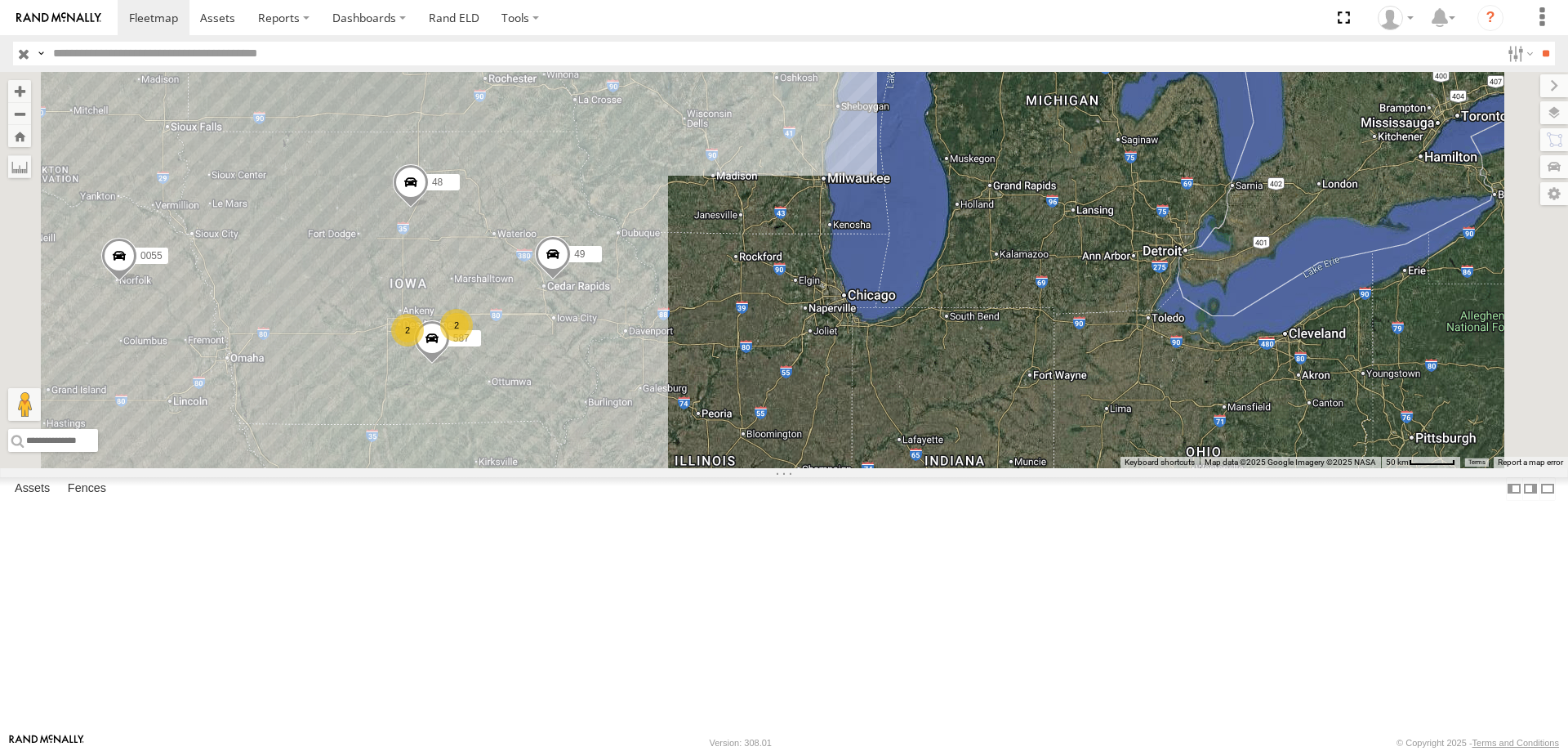
drag, startPoint x: 805, startPoint y: 532, endPoint x: 1019, endPoint y: 384, distance: 260.2
click at [1019, 384] on div "0055 48 49 587 2 2" at bounding box center [784, 270] width 1568 height 396
